Goal: Information Seeking & Learning: Understand process/instructions

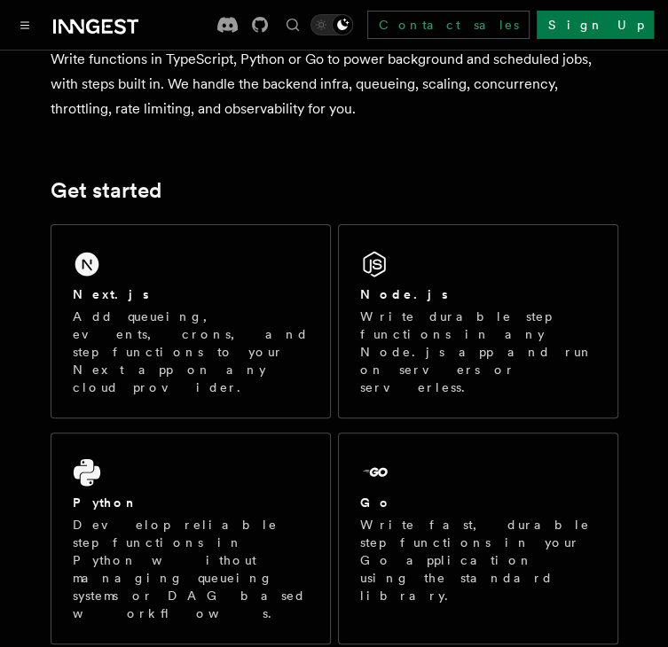
scroll to position [167, 0]
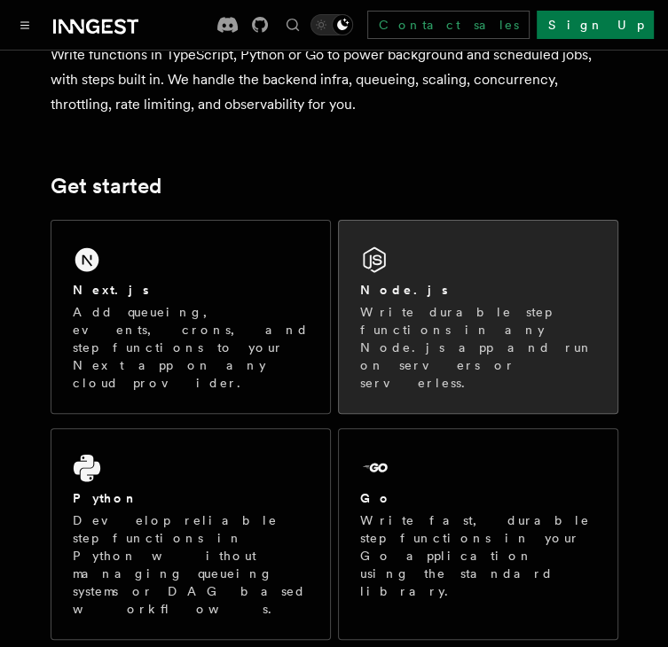
click at [441, 321] on p "Write durable step functions in any Node.js app and run on servers or serverles…" at bounding box center [478, 347] width 236 height 89
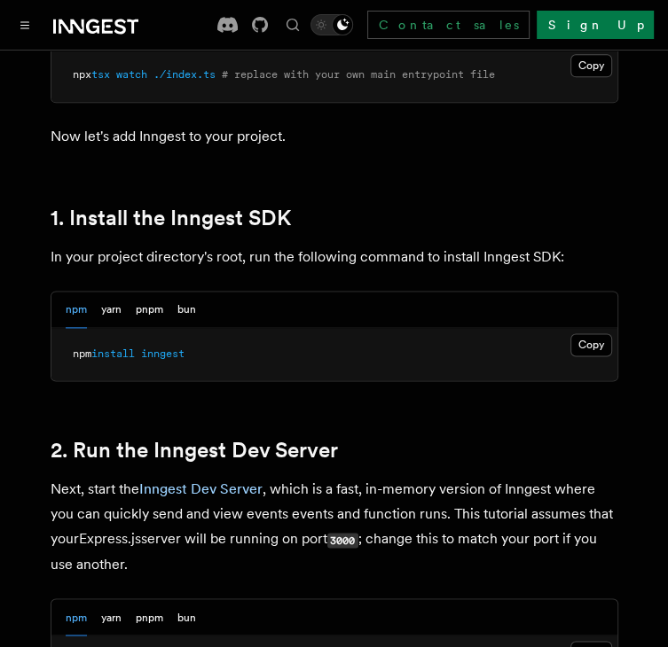
scroll to position [1061, 0]
click at [597, 345] on button "Copy Copied" at bounding box center [591, 344] width 42 height 23
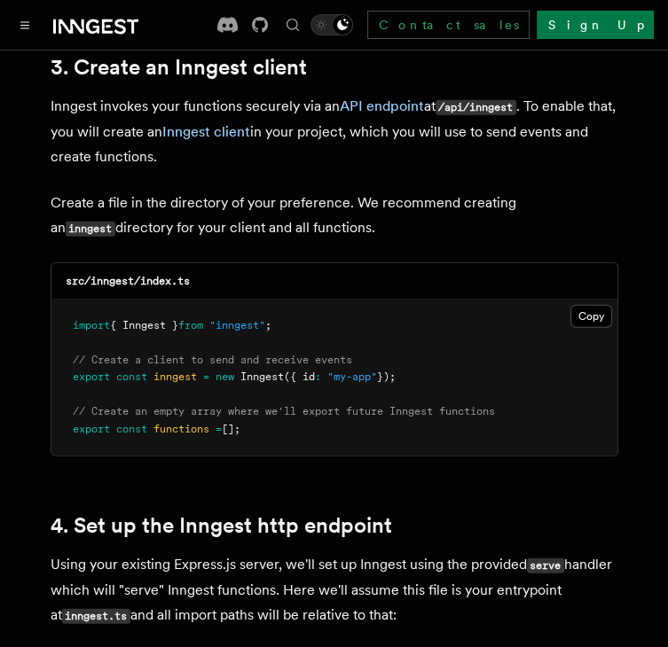
scroll to position [2284, 0]
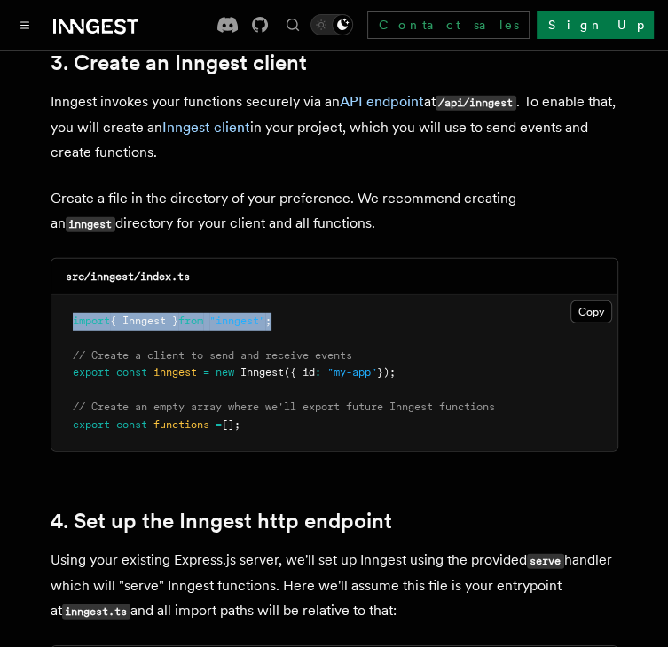
drag, startPoint x: 330, startPoint y: 293, endPoint x: 59, endPoint y: 281, distance: 270.7
click at [59, 295] on pre "import { Inngest } from "inngest" ; // Create a client to send and receive even…" at bounding box center [334, 373] width 566 height 157
copy span "import { Inngest } from "inngest" ;"
click at [587, 301] on button "Copy Copied" at bounding box center [591, 312] width 42 height 23
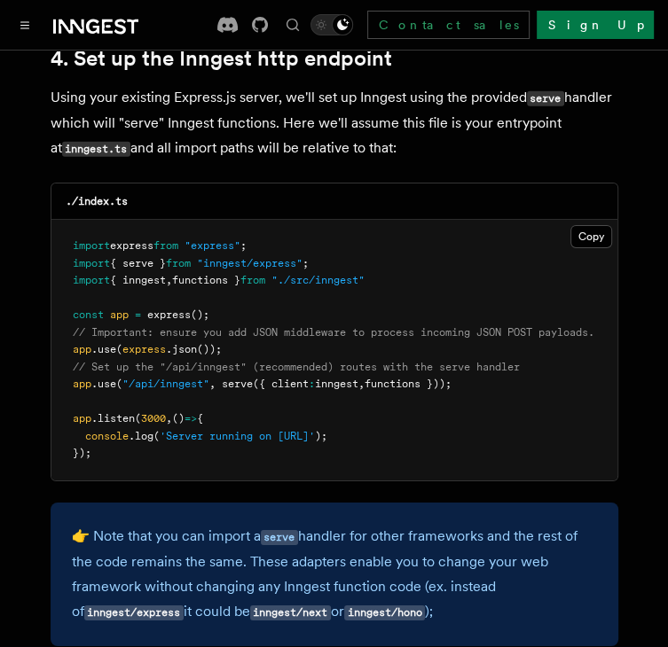
scroll to position [2792, 0]
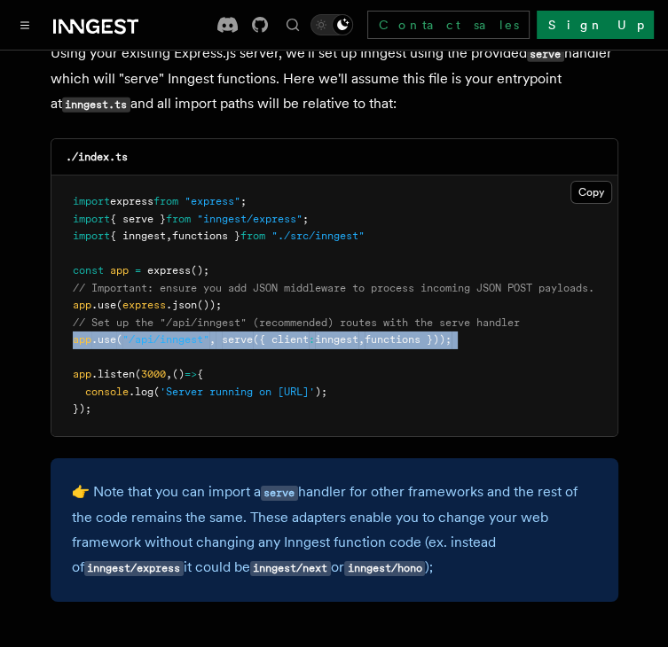
drag, startPoint x: 63, startPoint y: 315, endPoint x: 345, endPoint y: 327, distance: 282.3
click at [345, 327] on pre "import express from "express" ; import { serve } from "inngest/express" ; impor…" at bounding box center [334, 306] width 566 height 261
copy code "app .use ( "/api/inngest" , serve ({ client : inngest , functions }));"
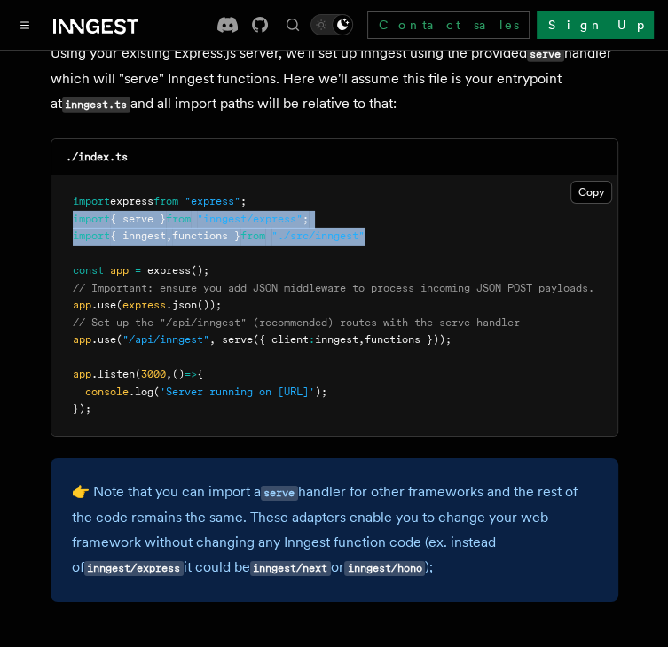
drag, startPoint x: 404, startPoint y: 208, endPoint x: 63, endPoint y: 196, distance: 341.6
click at [63, 196] on pre "import express from "express" ; import { serve } from "inngest/express" ; impor…" at bounding box center [334, 306] width 566 height 261
copy code "import { serve } from "inngest/express" ; import { inngest , functions } from "…"
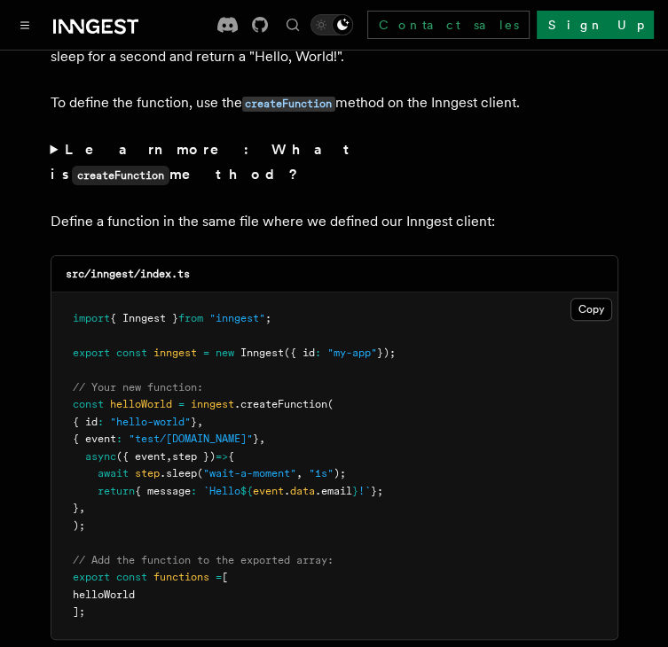
scroll to position [3565, 0]
